Goal: Information Seeking & Learning: Understand process/instructions

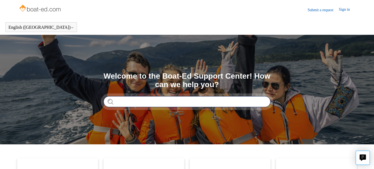
click at [170, 102] on input "Search" at bounding box center [186, 101] width 167 height 11
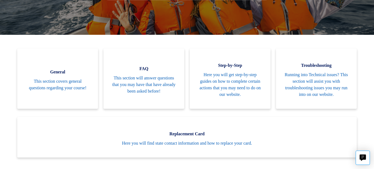
scroll to position [109, 0]
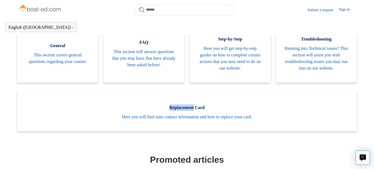
scroll to position [121, 0]
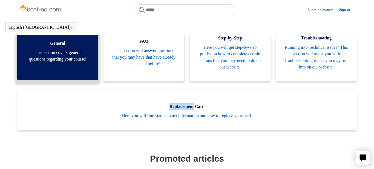
click at [49, 62] on span "This section covers general questions regarding your course!" at bounding box center [57, 55] width 64 height 13
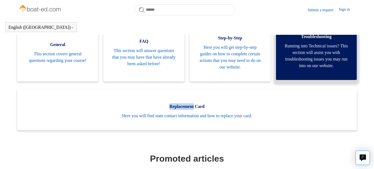
click at [312, 57] on span "Running into Technical issues? This section will assist you with troubleshootin…" at bounding box center [316, 56] width 64 height 26
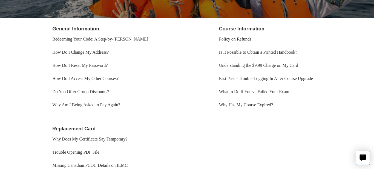
scroll to position [94, 0]
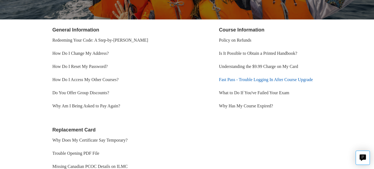
click at [296, 81] on link "Fast Pass - Trouble Logging In After Course Upgrade" at bounding box center [266, 79] width 94 height 5
click at [345, 95] on li "What to Do If You've Failed Your Exam" at bounding box center [287, 92] width 136 height 13
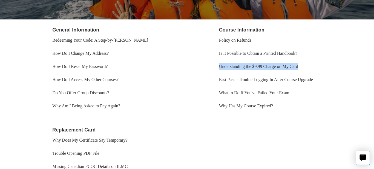
drag, startPoint x: 373, startPoint y: 56, endPoint x: 373, endPoint y: 65, distance: 9.0
click at [373, 65] on main "Boat-Ed General General This section covers general questions regarding your co…" at bounding box center [187, 64] width 374 height 246
click at [340, 97] on li "What to Do If You've Failed Your Exam" at bounding box center [287, 92] width 136 height 13
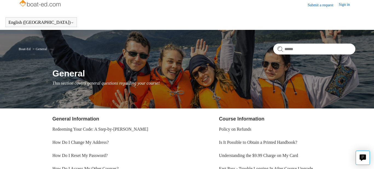
scroll to position [0, 0]
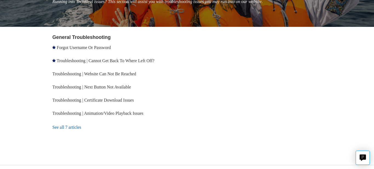
scroll to position [88, 0]
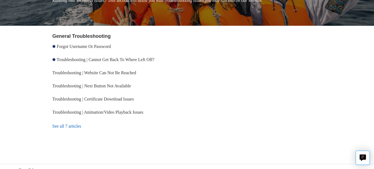
click at [68, 128] on link "See all 7 articles" at bounding box center [120, 126] width 136 height 15
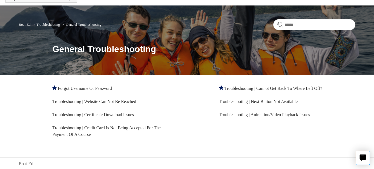
scroll to position [30, 0]
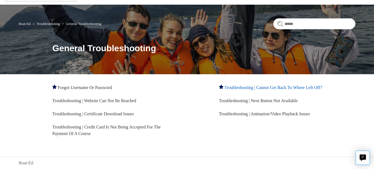
click at [288, 88] on link "Troubleshooting | Cannot Get Back To Where Left Off?" at bounding box center [273, 87] width 98 height 5
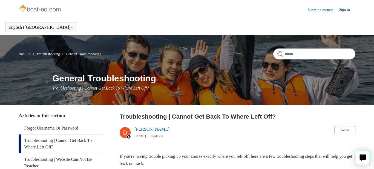
click at [268, 130] on header "Troubleshooting | Cannot Get Back To Where Left Off? [PERSON_NAME] [DATE] Updat…" at bounding box center [238, 127] width 236 height 30
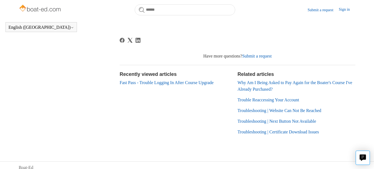
scroll to position [302, 0]
click at [274, 101] on link "Trouble Reaccessing Your Account" at bounding box center [268, 99] width 62 height 5
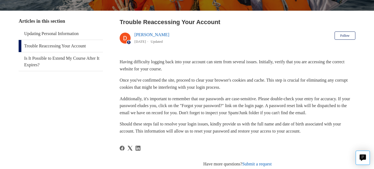
scroll to position [94, 0]
